Goal: Find specific page/section: Find specific page/section

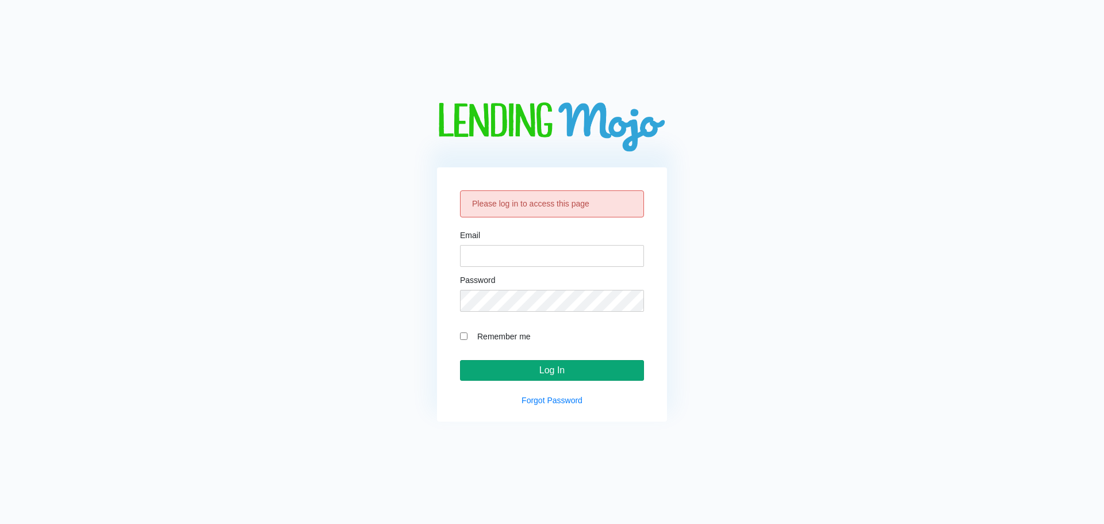
type input "[EMAIL_ADDRESS][DOMAIN_NAME]"
click at [547, 365] on input "Log In" at bounding box center [552, 370] width 184 height 21
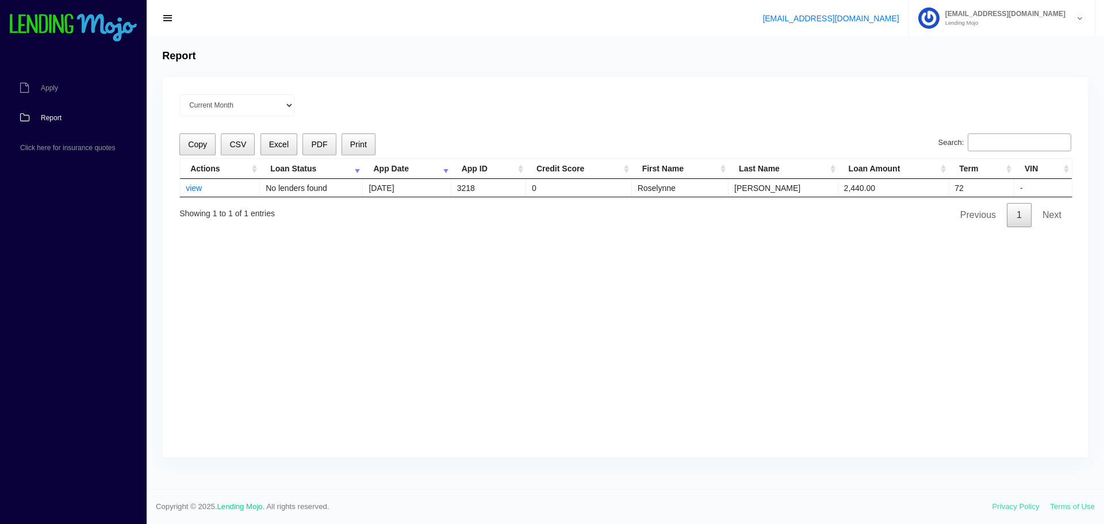
click at [986, 143] on input "Search:" at bounding box center [1020, 142] width 104 height 18
paste input "[PERSON_NAME]"
click at [224, 117] on div "Current Month [DATE] [DATE] [DATE] [DATE] [DATE] All time Loading Copy CSV Exce…" at bounding box center [626, 267] width 926 height 380
click at [225, 108] on select "Current Month [DATE] [DATE] [DATE] [DATE] [DATE] All time" at bounding box center [236, 105] width 115 height 22
click at [179, 94] on select "Current Month [DATE] [DATE] [DATE] [DATE] [DATE] All time" at bounding box center [236, 105] width 115 height 22
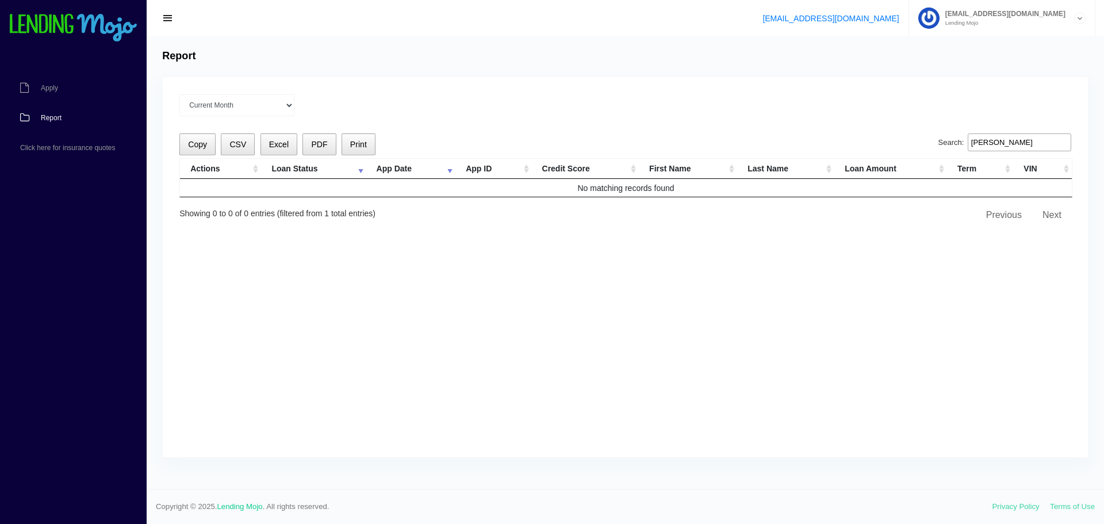
click at [1006, 151] on input "[PERSON_NAME]" at bounding box center [1020, 142] width 104 height 18
paste input "[PERSON_NAME]"
type input "[PERSON_NAME]"
drag, startPoint x: 857, startPoint y: 243, endPoint x: 158, endPoint y: 234, distance: 698.4
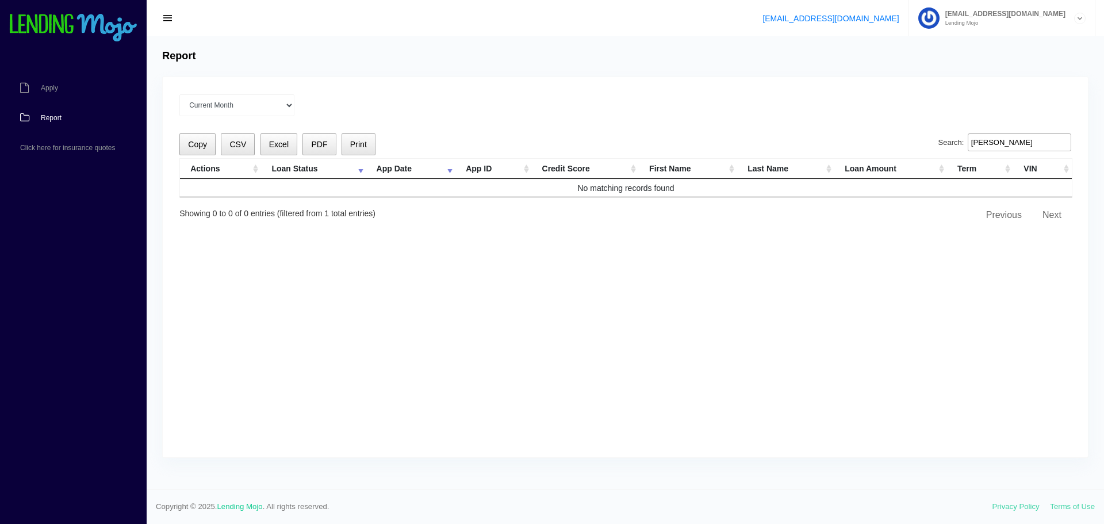
click at [850, 244] on div "Current Month [DATE] [DATE] [DATE] [DATE] [DATE] All time Loading Copy CSV Exce…" at bounding box center [626, 267] width 926 height 380
drag, startPoint x: 493, startPoint y: 229, endPoint x: 495, endPoint y: 270, distance: 40.9
click at [490, 231] on div "Current Month [DATE] [DATE] [DATE] [DATE] [DATE] All time Loading Copy CSV Exce…" at bounding box center [626, 267] width 926 height 380
